Goal: Navigation & Orientation: Find specific page/section

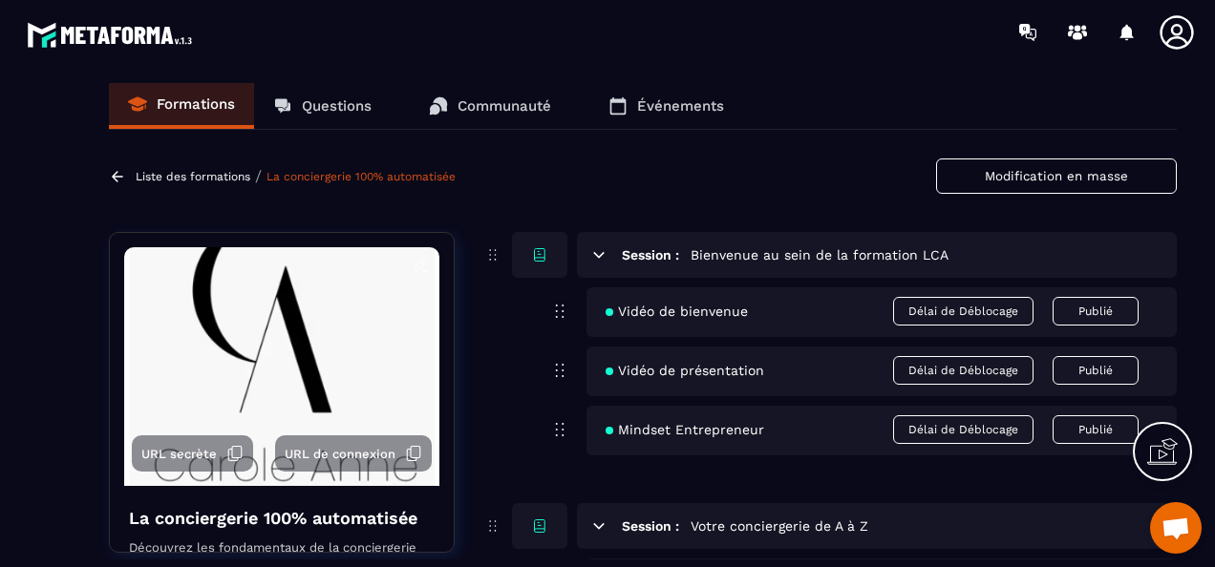
click at [1066, 164] on button "Modification en masse" at bounding box center [1056, 176] width 241 height 35
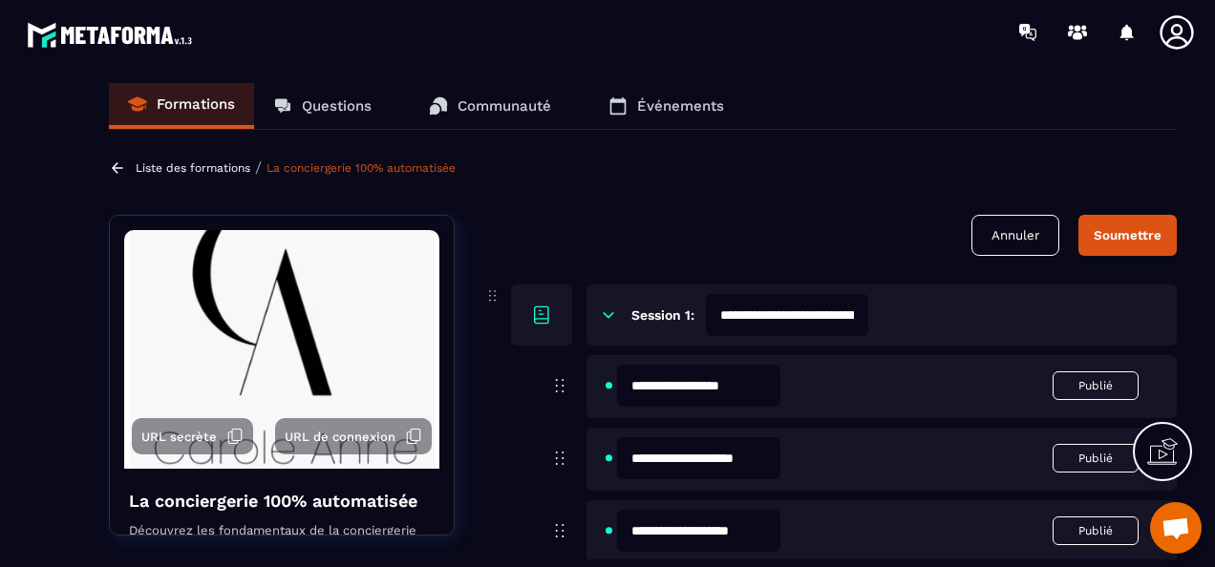
click at [348, 111] on p "Questions" at bounding box center [337, 105] width 70 height 17
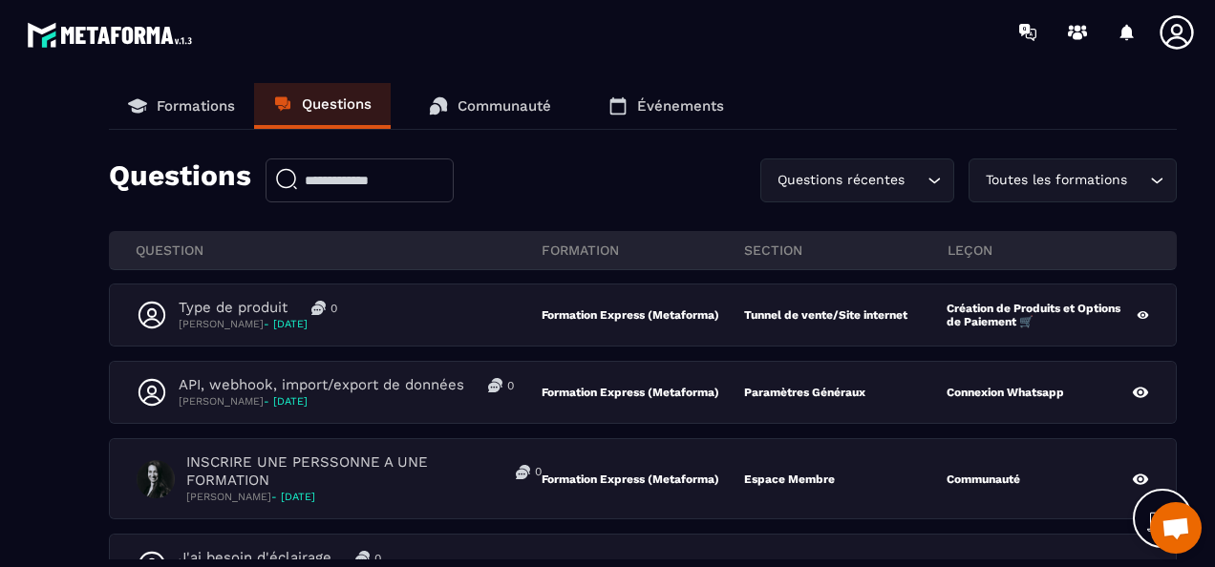
click at [1082, 181] on div "Toutes les formations" at bounding box center [1063, 180] width 168 height 21
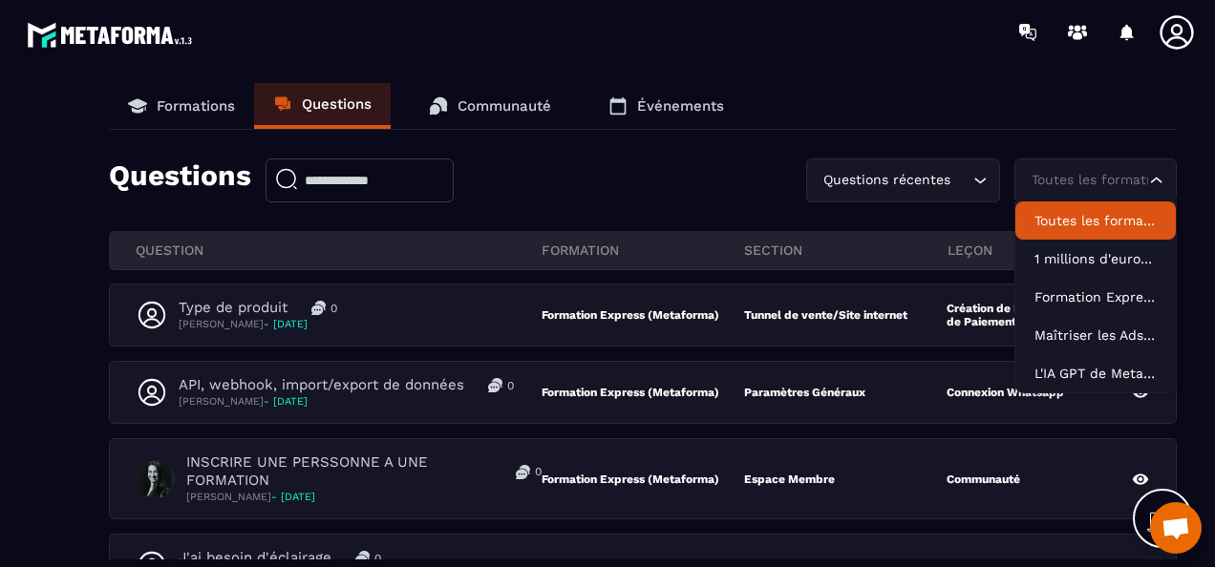
click at [1081, 220] on p "Toutes les formations" at bounding box center [1095, 220] width 122 height 19
click at [1106, 177] on div "Toutes les formations" at bounding box center [1086, 180] width 122 height 21
click at [183, 100] on p "Formations" at bounding box center [196, 105] width 78 height 17
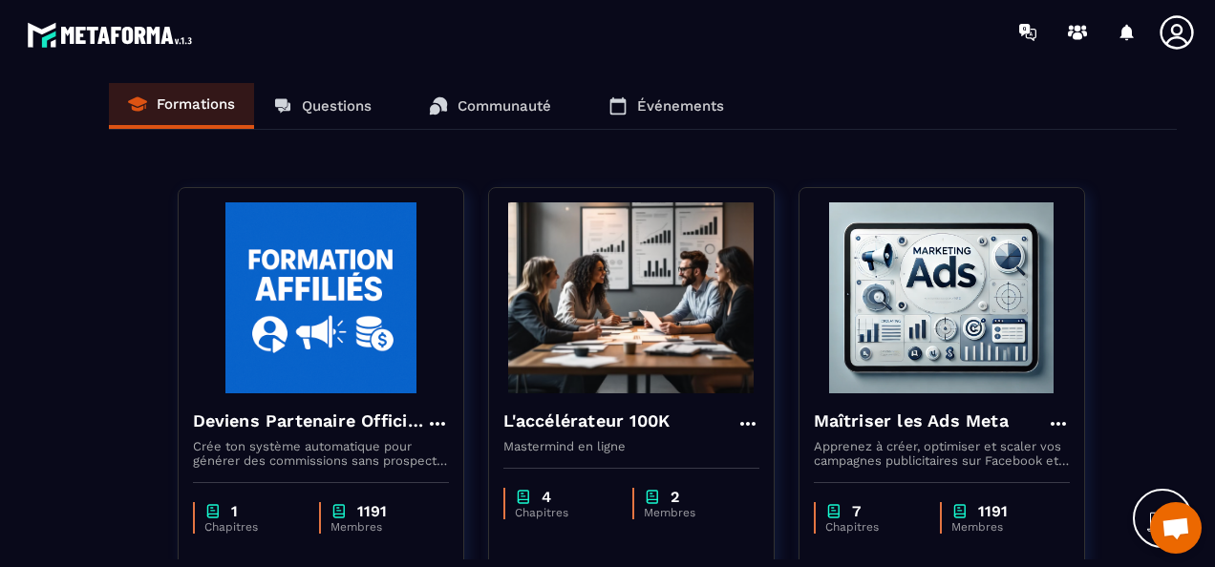
click at [347, 114] on p "Questions" at bounding box center [337, 105] width 70 height 17
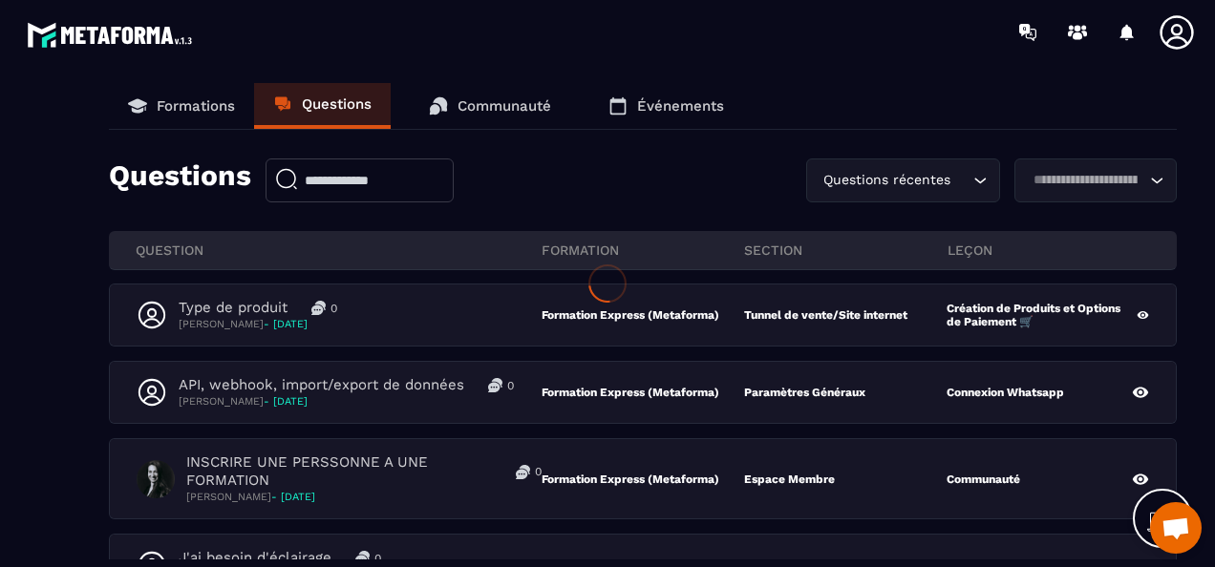
click at [180, 106] on div at bounding box center [607, 283] width 1215 height 567
drag, startPoint x: 142, startPoint y: 79, endPoint x: 193, endPoint y: 128, distance: 70.3
click at [143, 80] on div at bounding box center [163, 314] width 326 height 500
click at [192, 105] on p "Formations" at bounding box center [196, 105] width 78 height 17
